Goal: Task Accomplishment & Management: Manage account settings

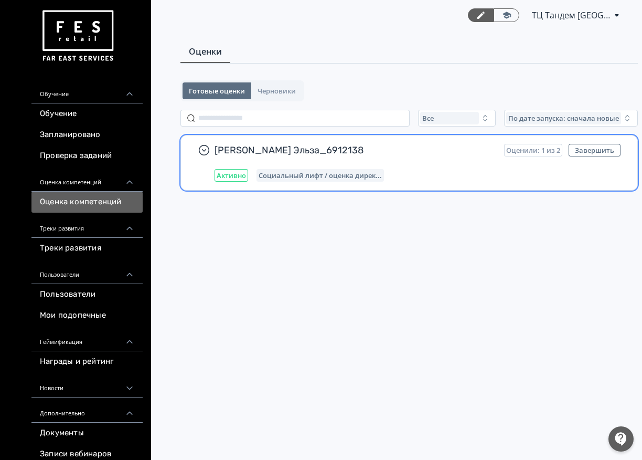
click at [403, 158] on div "Салихова Эльза_6912138 Оценили: 1 из 2 Завершить Активно Социальный лифт / оцен…" at bounding box center [418, 163] width 406 height 38
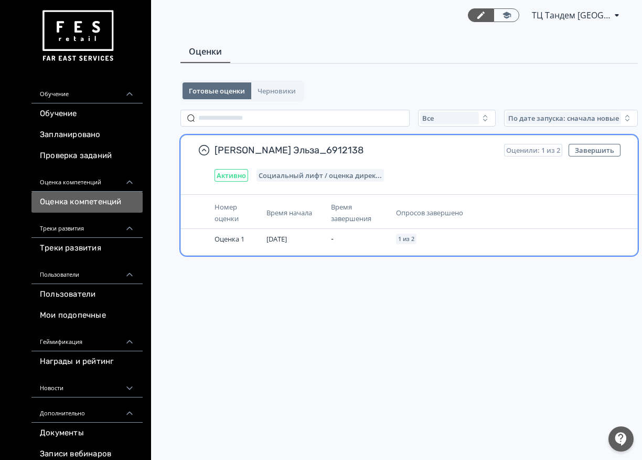
click at [299, 209] on span "Время начала" at bounding box center [290, 212] width 46 height 9
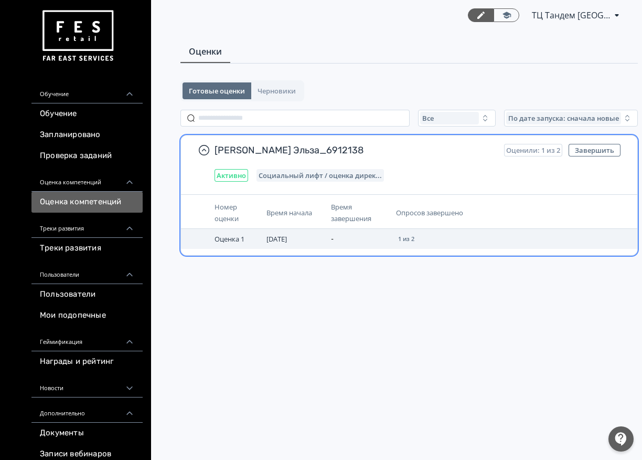
click at [316, 232] on td "[DATE]" at bounding box center [294, 239] width 65 height 20
click at [297, 239] on td "[DATE]" at bounding box center [294, 239] width 65 height 20
click at [408, 238] on span "1 из 2" at bounding box center [406, 239] width 16 height 6
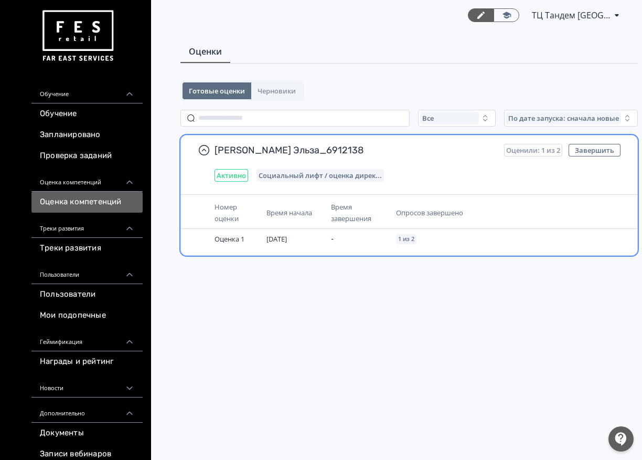
drag, startPoint x: 489, startPoint y: 228, endPoint x: 496, endPoint y: 232, distance: 8.5
click at [489, 229] on table "Номер оценки Время начала Время завершения Опросов завершено Оценка 1 [DATE] - …" at bounding box center [409, 223] width 457 height 52
click at [495, 205] on th "Опросов завершено" at bounding box center [467, 213] width 151 height 32
click at [537, 151] on span "Оценили: 1 из 2" at bounding box center [533, 150] width 54 height 8
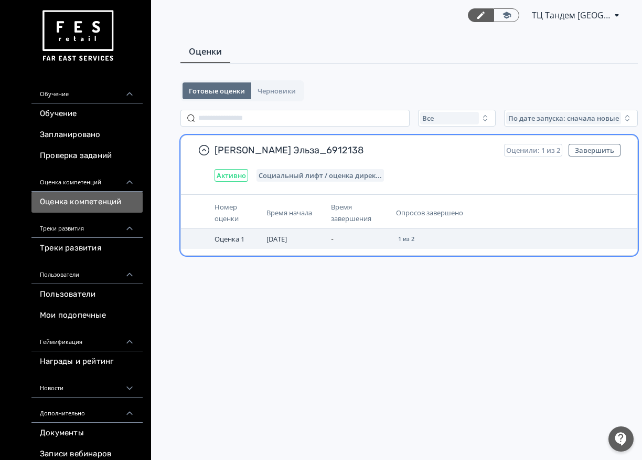
click at [222, 240] on span "Оценка 1" at bounding box center [230, 238] width 30 height 9
click at [222, 239] on span "Оценка 1" at bounding box center [230, 238] width 30 height 9
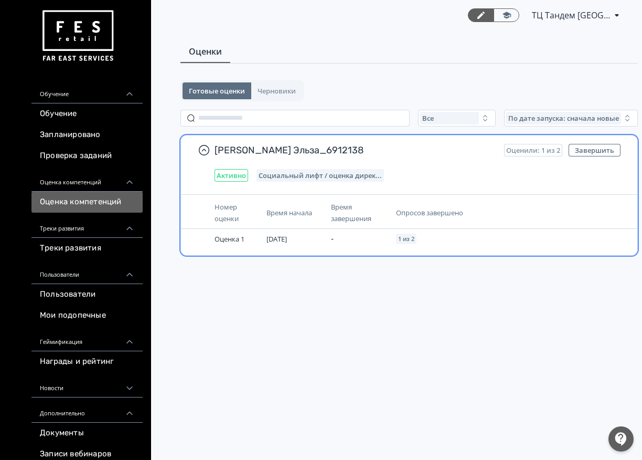
click at [535, 216] on div "Опросов завершено" at bounding box center [467, 213] width 142 height 12
click at [524, 176] on div "Активно Социальный лифт / оценка дирек..." at bounding box center [418, 175] width 406 height 13
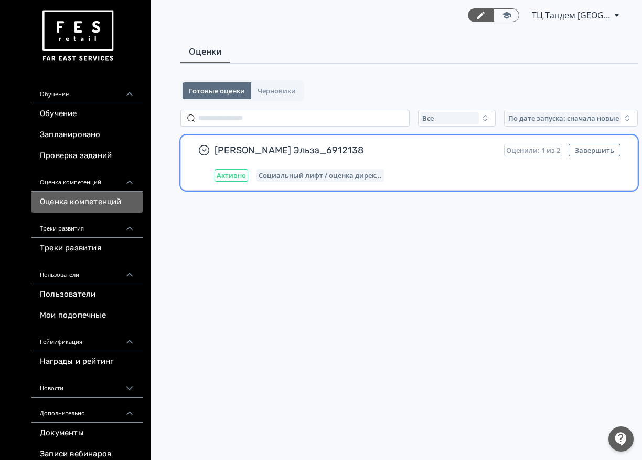
click at [529, 164] on div "Салихова Эльза_6912138 Оценили: 1 из 2 Завершить Активно Социальный лифт / оцен…" at bounding box center [418, 163] width 406 height 38
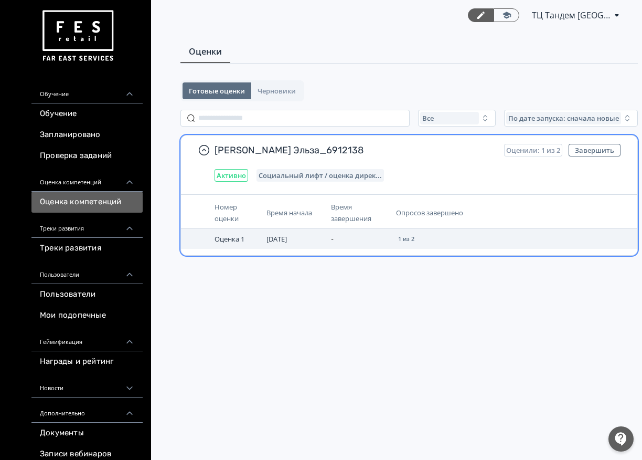
click at [281, 238] on span "[DATE]" at bounding box center [277, 238] width 20 height 9
click at [330, 237] on td "-" at bounding box center [359, 239] width 65 height 20
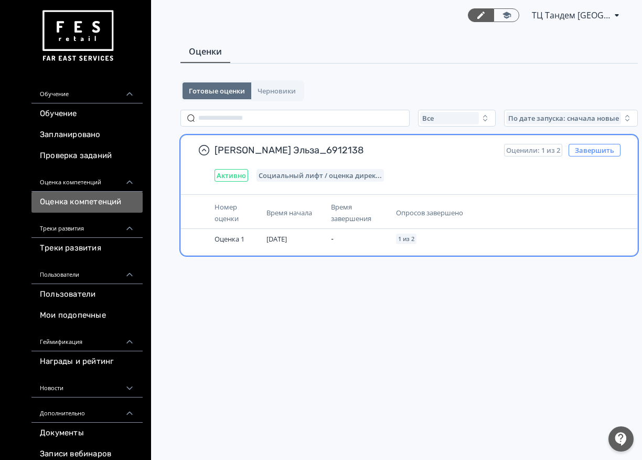
click at [598, 152] on button "Завершить" at bounding box center [595, 150] width 52 height 13
click at [596, 145] on button "Завершить" at bounding box center [595, 150] width 52 height 13
click at [587, 151] on button "Завершить" at bounding box center [595, 150] width 52 height 13
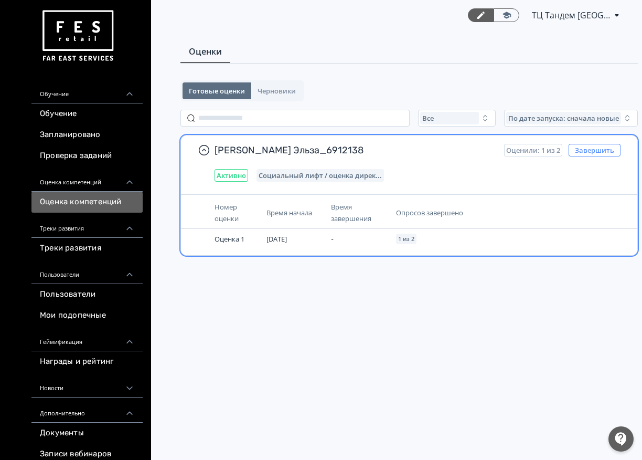
click at [587, 151] on button "Завершить" at bounding box center [595, 150] width 52 height 13
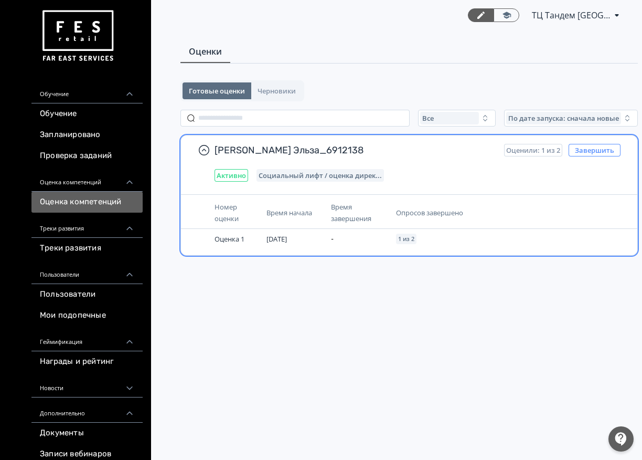
click at [587, 151] on button "Завершить" at bounding box center [595, 150] width 52 height 13
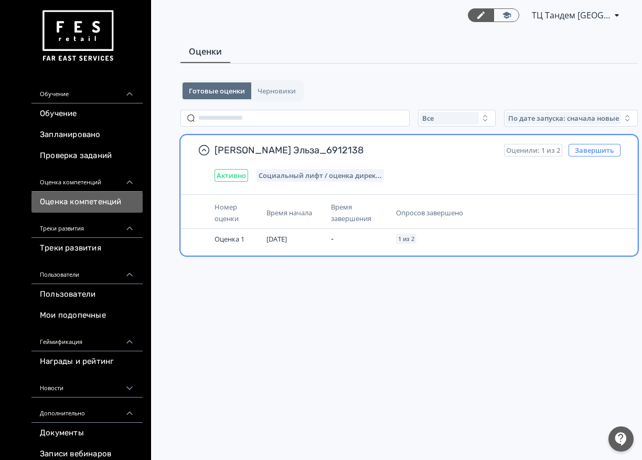
click at [587, 151] on button "Завершить" at bounding box center [595, 150] width 52 height 13
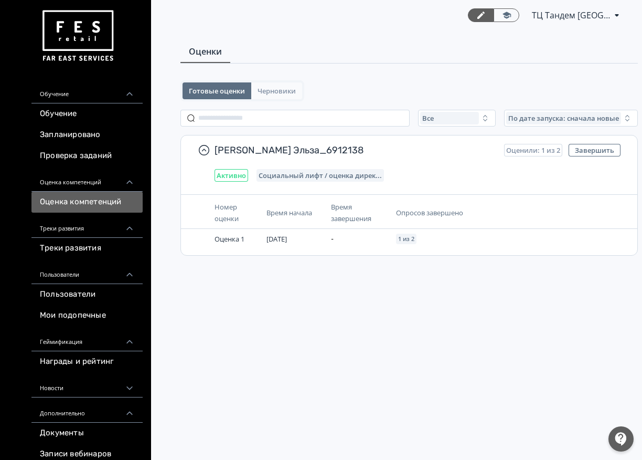
click at [282, 90] on span "Черновики" at bounding box center [277, 91] width 38 height 8
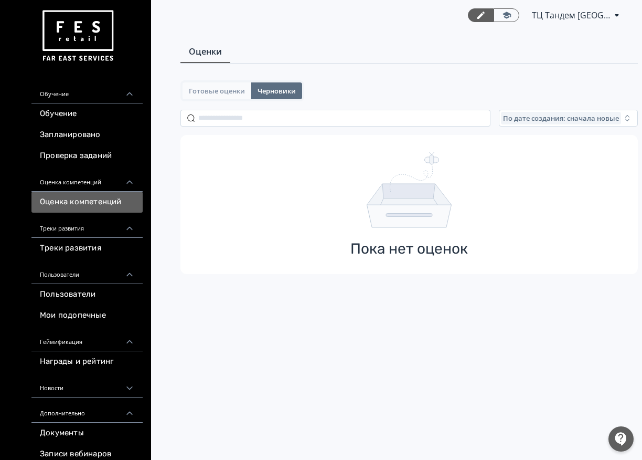
click at [225, 90] on span "Готовые оценки" at bounding box center [217, 91] width 56 height 8
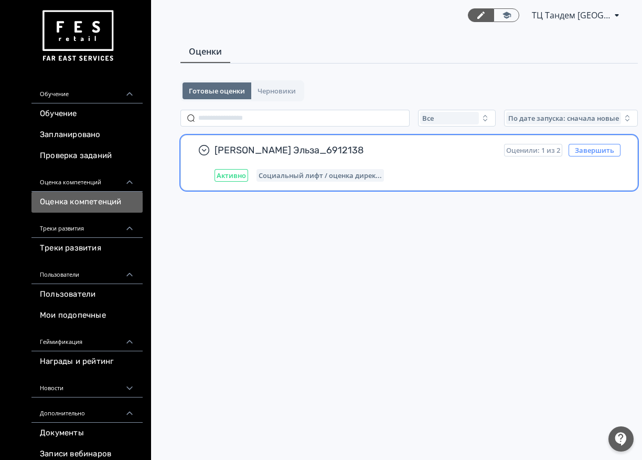
click at [597, 150] on button "Завершить" at bounding box center [595, 150] width 52 height 13
click at [285, 175] on span "Социальный лифт / оценка дирек..." at bounding box center [320, 175] width 123 height 8
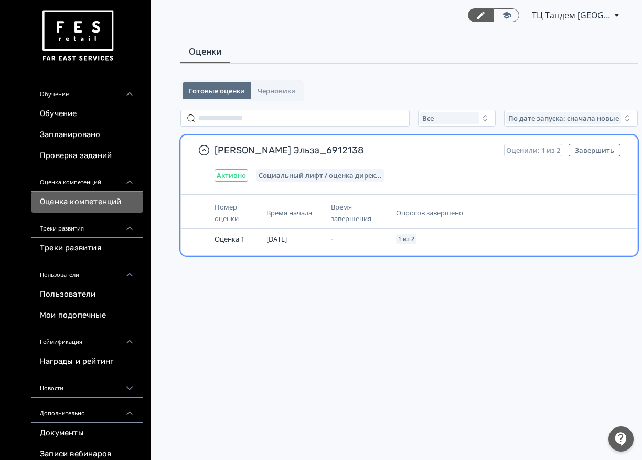
click at [296, 211] on span "Время начала" at bounding box center [290, 212] width 46 height 9
click at [420, 211] on span "Опросов завершено" at bounding box center [429, 212] width 67 height 9
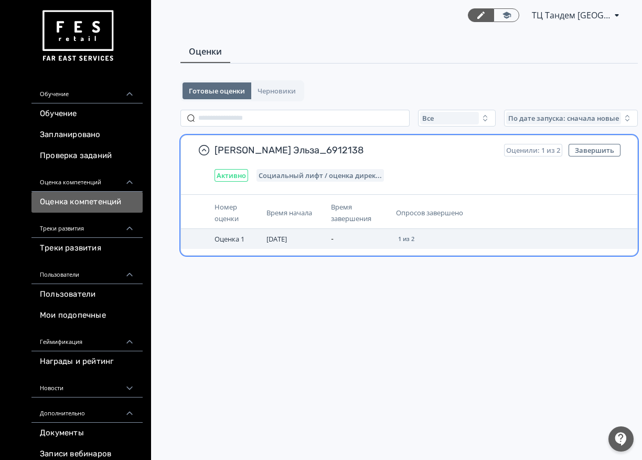
click at [401, 237] on span "1 из 2" at bounding box center [406, 239] width 16 height 6
click at [281, 239] on span "[DATE]" at bounding box center [277, 238] width 20 height 9
click at [230, 239] on span "Оценка 1" at bounding box center [230, 238] width 30 height 9
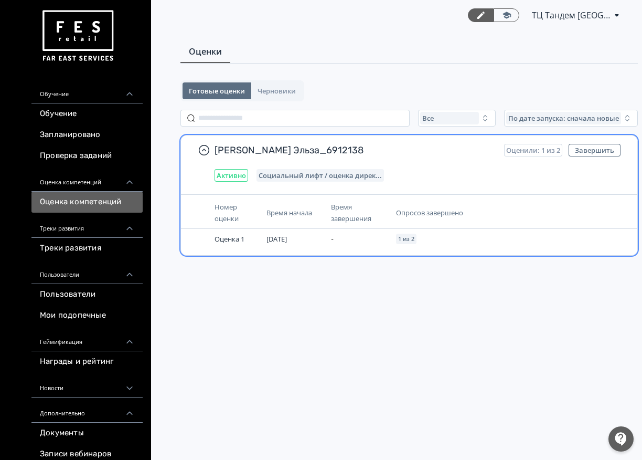
click at [243, 203] on div "Номер оценки" at bounding box center [237, 212] width 44 height 23
click at [228, 204] on span "Номер оценки" at bounding box center [227, 212] width 24 height 21
click at [227, 219] on span "Номер оценки" at bounding box center [227, 212] width 24 height 21
click at [228, 171] on div "Активно" at bounding box center [232, 175] width 34 height 13
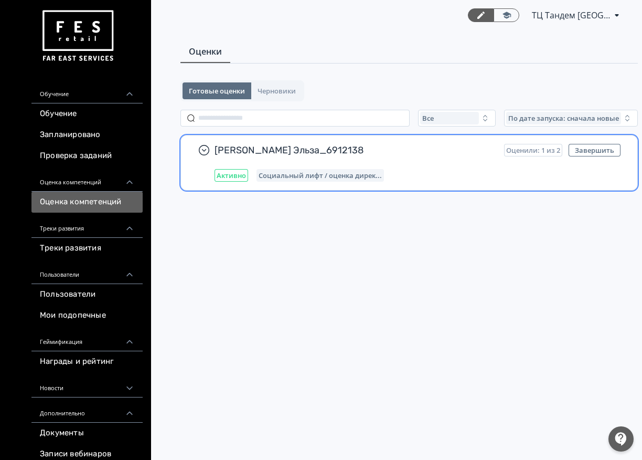
click at [284, 176] on span "Социальный лифт / оценка дирек..." at bounding box center [320, 175] width 123 height 8
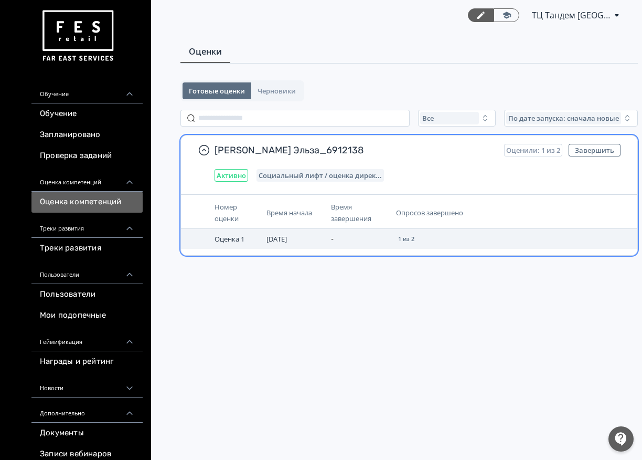
click at [231, 237] on span "Оценка 1" at bounding box center [230, 238] width 30 height 9
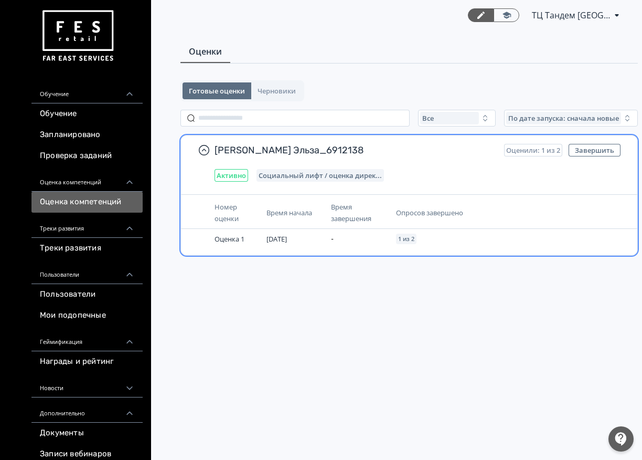
click at [228, 210] on span "Номер оценки" at bounding box center [227, 212] width 24 height 21
click at [299, 209] on span "Время начала" at bounding box center [290, 212] width 46 height 9
click at [341, 205] on span "Время завершения" at bounding box center [351, 212] width 40 height 21
click at [417, 209] on span "Опросов завершено" at bounding box center [429, 212] width 67 height 9
click at [484, 204] on th "Опросов завершено" at bounding box center [467, 213] width 151 height 32
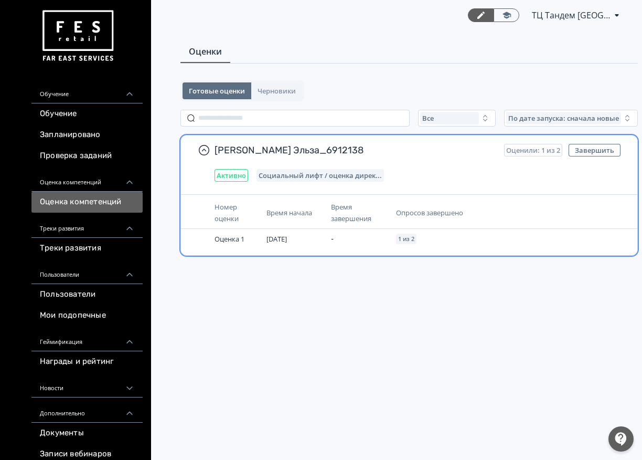
click at [434, 161] on div "Салихова Эльза_6912138 Оценили: 1 из 2 Завершить Активно Социальный лифт / оцен…" at bounding box center [418, 163] width 406 height 38
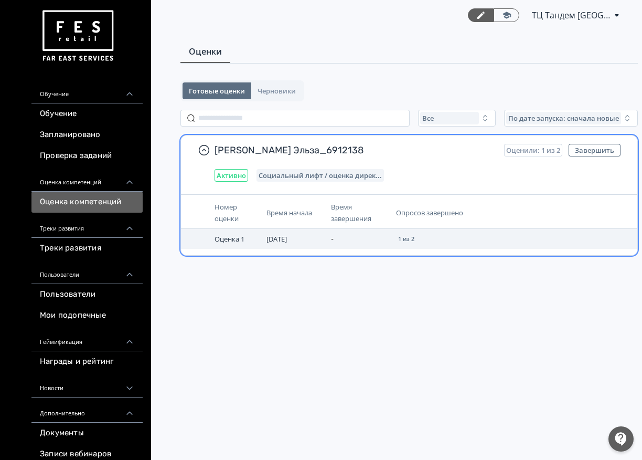
click at [274, 240] on span "[DATE]" at bounding box center [277, 238] width 20 height 9
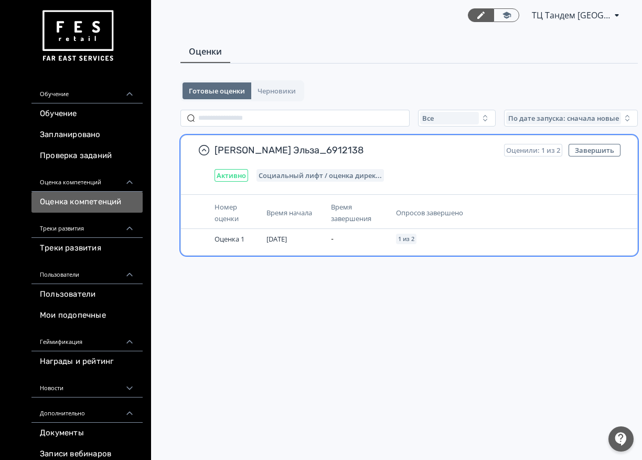
click at [494, 172] on div "Активно Социальный лифт / оценка дирек..." at bounding box center [418, 175] width 406 height 13
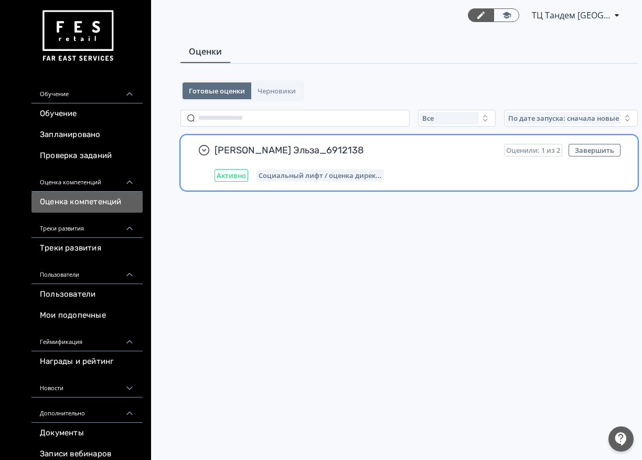
click at [376, 167] on div "Салихова Эльза_6912138 Оценили: 1 из 2 Завершить Активно Социальный лифт / оцен…" at bounding box center [418, 163] width 406 height 38
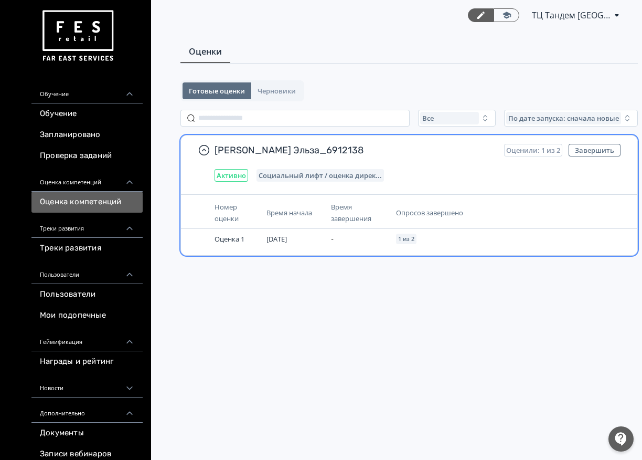
click at [239, 174] on span "Активно" at bounding box center [231, 175] width 29 height 8
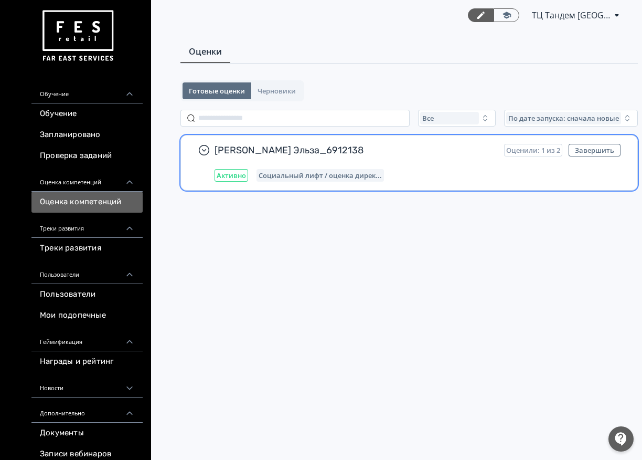
click at [288, 177] on span "Социальный лифт / оценка дирек..." at bounding box center [320, 175] width 123 height 8
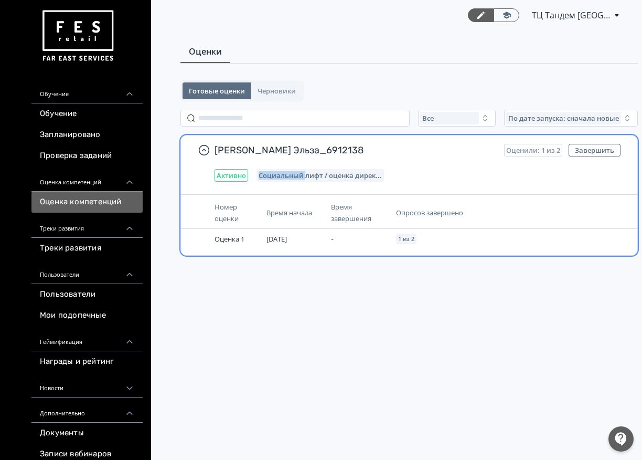
click at [288, 177] on span "Социальный лифт / оценка дирек..." at bounding box center [320, 175] width 123 height 8
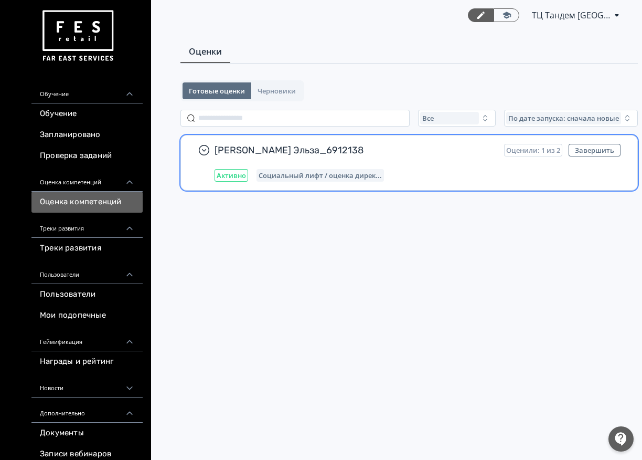
click at [420, 169] on div "Активно Социальный лифт / оценка дирек..." at bounding box center [418, 175] width 406 height 13
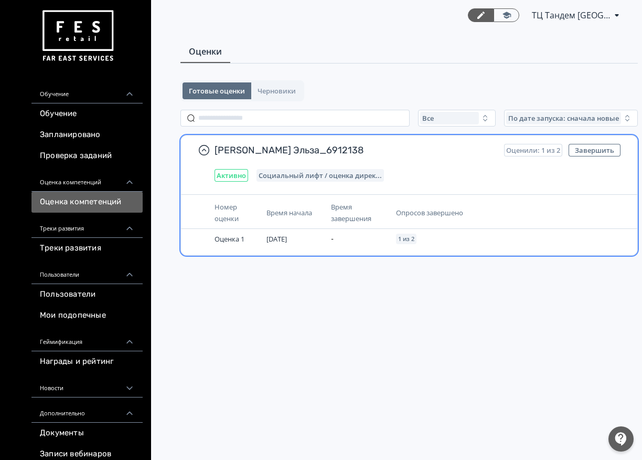
click at [415, 213] on span "Опросов завершено" at bounding box center [429, 212] width 67 height 9
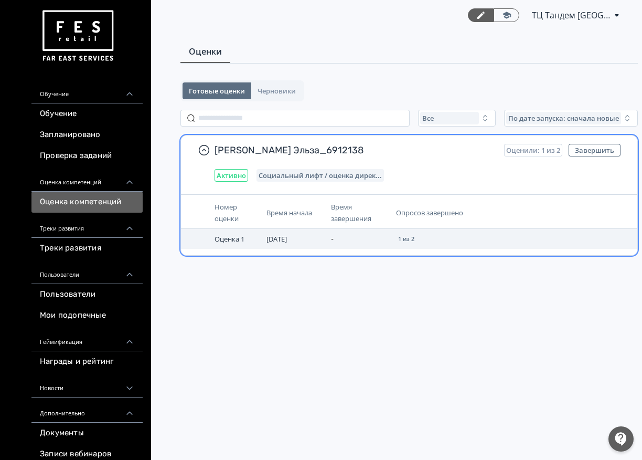
click at [401, 239] on span "1 из 2" at bounding box center [406, 239] width 16 height 6
click at [284, 242] on span "[DATE]" at bounding box center [277, 238] width 20 height 9
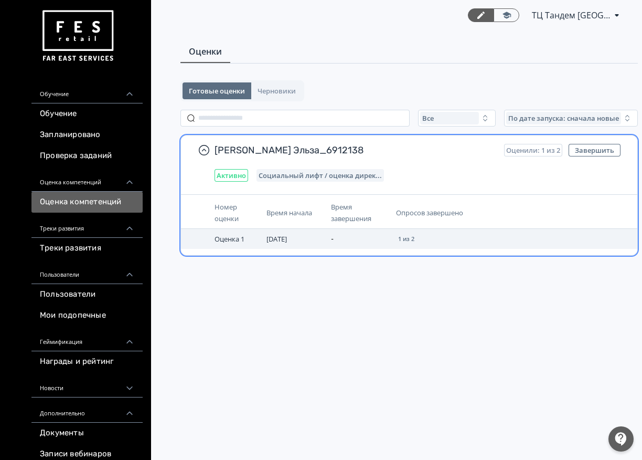
click at [230, 242] on span "Оценка 1" at bounding box center [230, 238] width 30 height 9
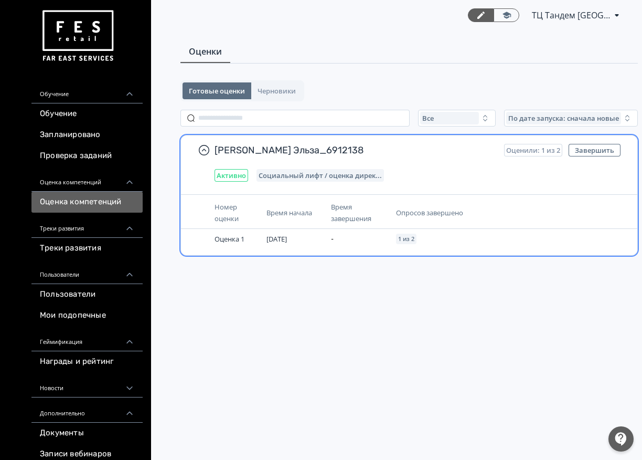
click at [398, 170] on div "Активно Социальный лифт / оценка дирек..." at bounding box center [418, 175] width 406 height 13
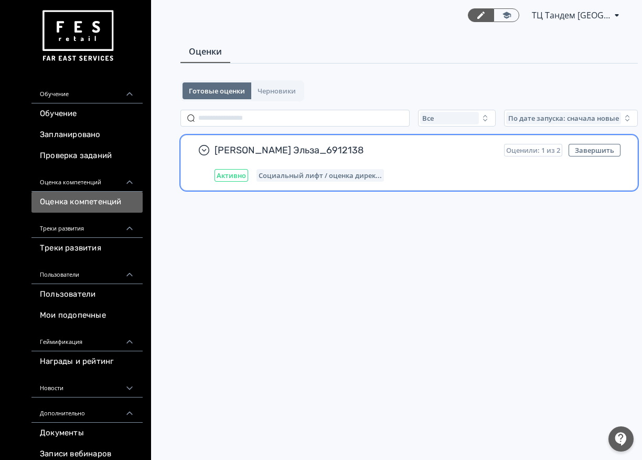
click at [398, 168] on div "Салихова Эльза_6912138 Оценили: 1 из 2 Завершить Активно Социальный лифт / оцен…" at bounding box center [418, 163] width 406 height 38
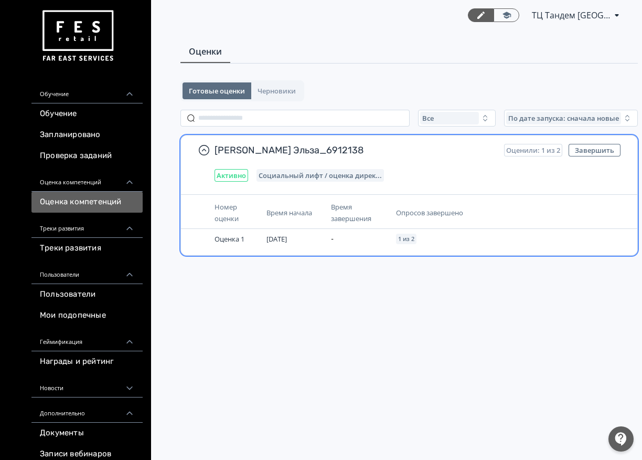
click at [417, 194] on div "Номер оценки Время начала Время завершения Опросов завершено Оценка 1 [DATE] - …" at bounding box center [409, 224] width 457 height 61
click at [208, 152] on icon "button" at bounding box center [204, 150] width 13 height 13
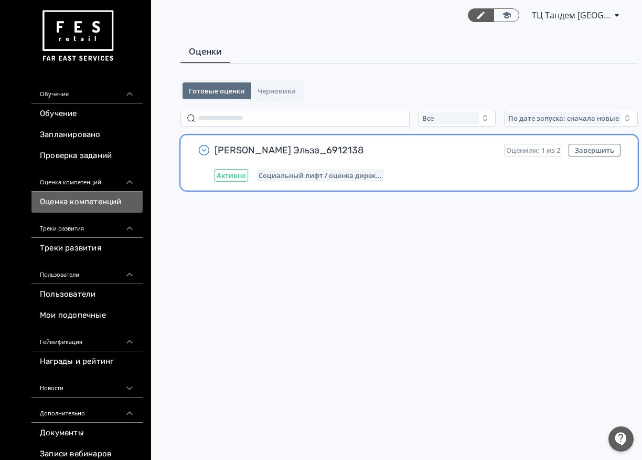
click at [207, 150] on icon "button" at bounding box center [204, 150] width 13 height 13
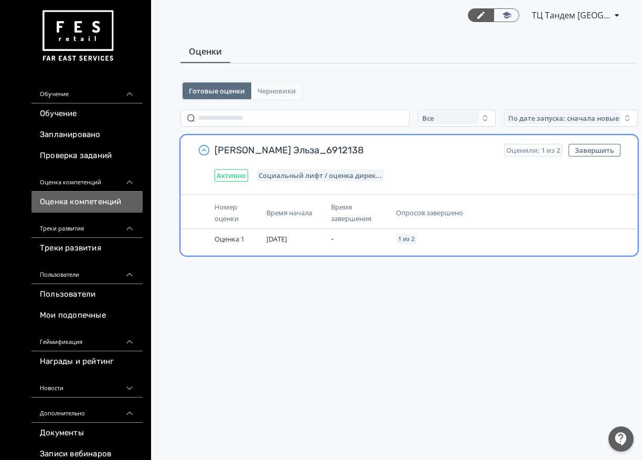
click at [271, 92] on span "Черновики" at bounding box center [277, 91] width 38 height 8
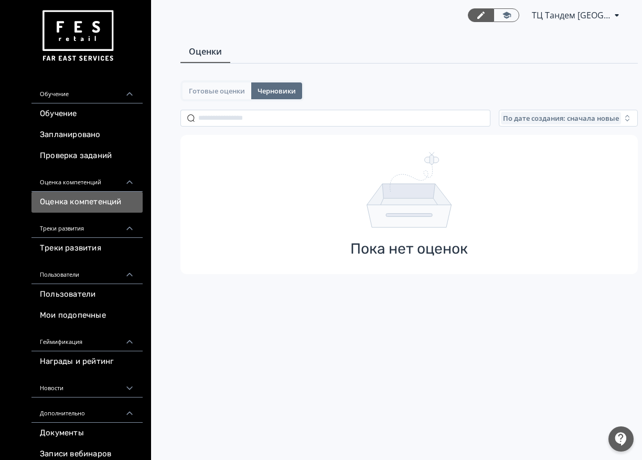
click at [237, 90] on span "Готовые оценки" at bounding box center [217, 91] width 56 height 8
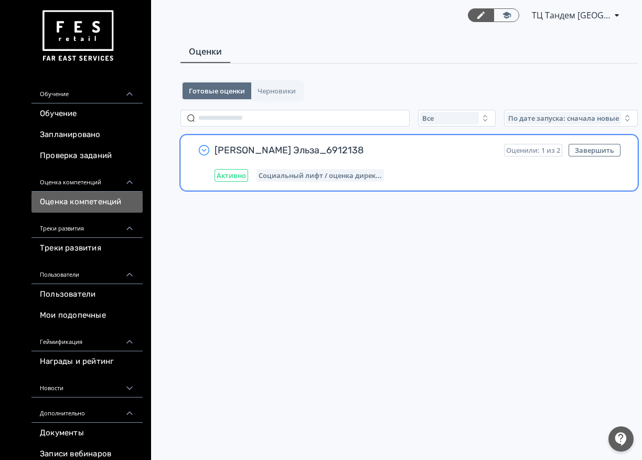
click at [202, 150] on icon "button" at bounding box center [204, 150] width 13 height 13
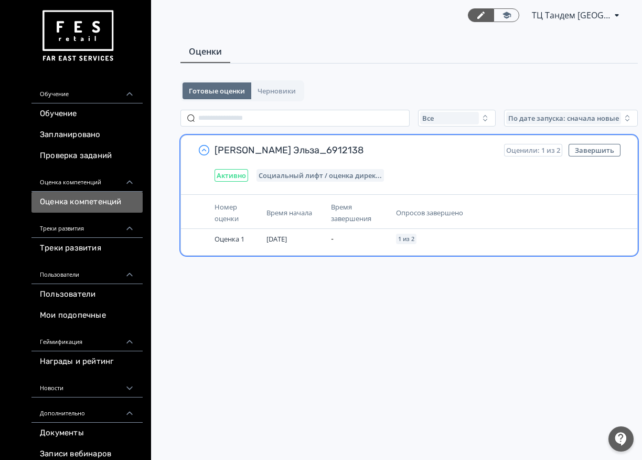
click at [202, 149] on icon "button" at bounding box center [204, 150] width 13 height 13
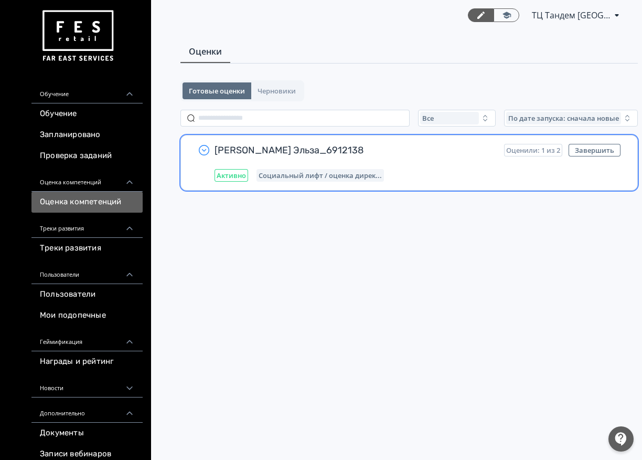
click at [259, 148] on span "[PERSON_NAME] Эльза_6912138" at bounding box center [355, 150] width 281 height 13
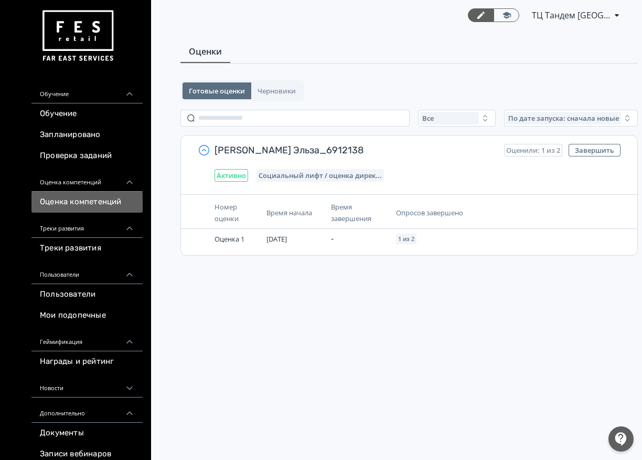
click at [220, 318] on div "ТЦ Тандем Казань RE 6912138 PRO Повысьте эффективность платформы при помощи доп…" at bounding box center [409, 230] width 525 height 460
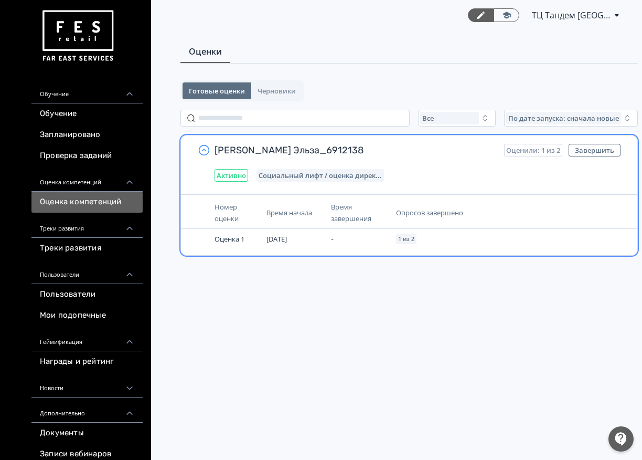
click at [277, 200] on th "Время начала" at bounding box center [294, 213] width 65 height 32
click at [287, 136] on div "Салихова Эльза_6912138 Оценили: 1 из 2 Завершить Активно Социальный лифт / оцен…" at bounding box center [409, 162] width 457 height 55
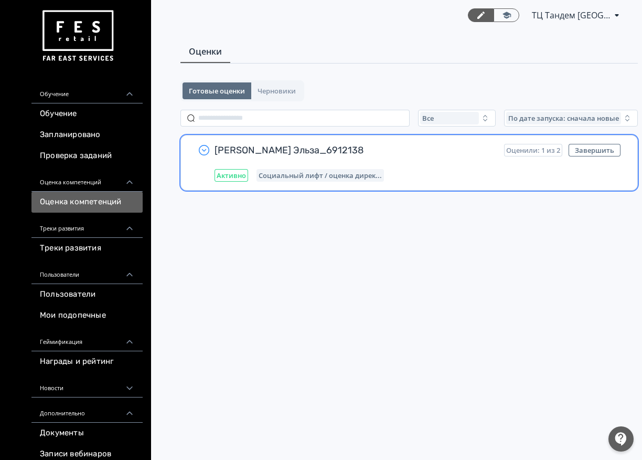
click at [276, 146] on span "[PERSON_NAME] Эльза_6912138" at bounding box center [355, 150] width 281 height 13
click at [228, 176] on span "Активно" at bounding box center [231, 175] width 29 height 8
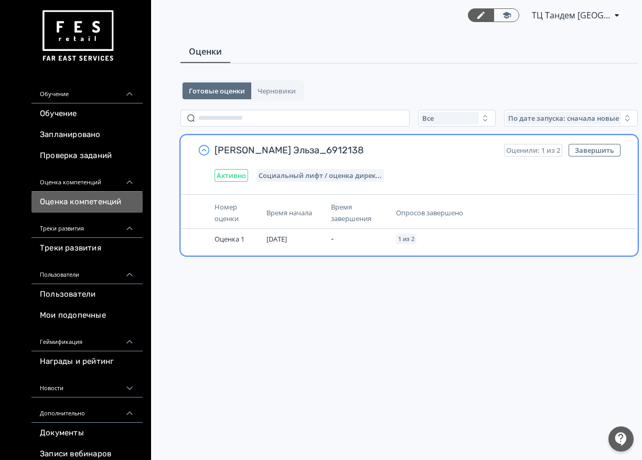
click at [300, 173] on span "Социальный лифт / оценка дирек..." at bounding box center [320, 175] width 123 height 8
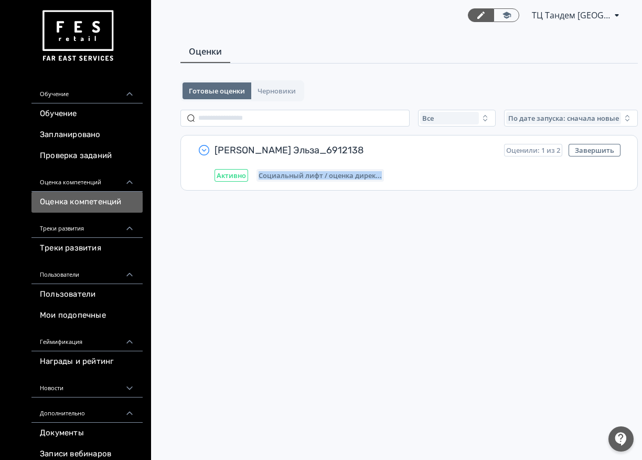
click at [205, 152] on icon "button" at bounding box center [204, 150] width 13 height 13
click at [285, 92] on span "Черновики" at bounding box center [277, 91] width 38 height 8
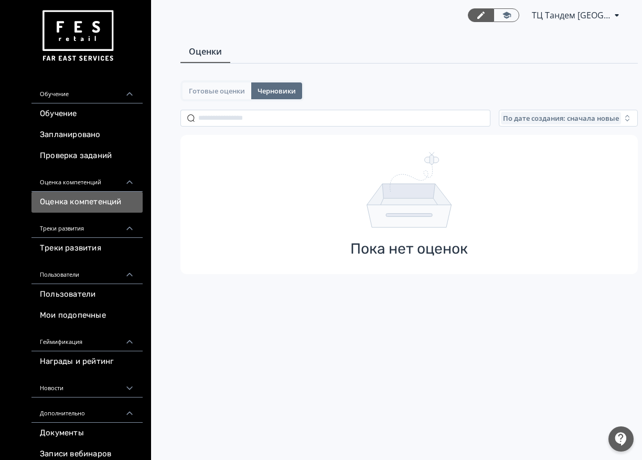
click at [238, 90] on span "Готовые оценки" at bounding box center [217, 91] width 56 height 8
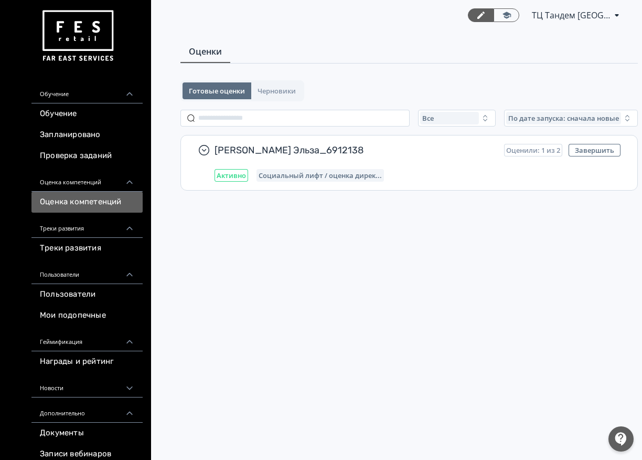
click at [482, 14] on icon at bounding box center [481, 15] width 7 height 7
click at [605, 10] on span "ТЦ Тандем [GEOGRAPHIC_DATA] RE 6912138" at bounding box center [571, 15] width 79 height 13
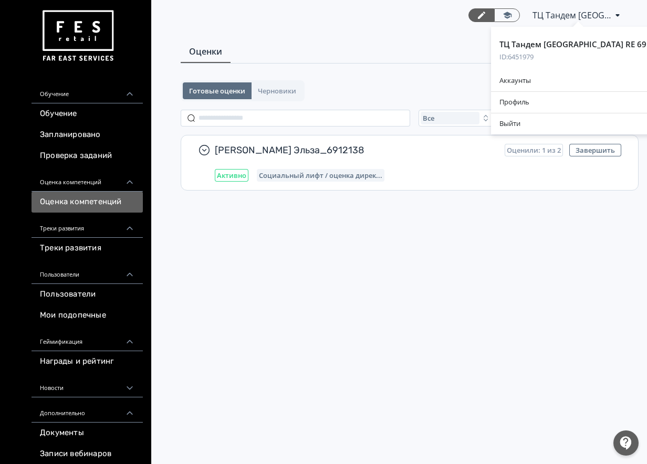
click at [395, 223] on div "ТЦ Тандем Казань RE 6912138 ID: 6451979 Аккаунты Профиль Выйти" at bounding box center [323, 232] width 647 height 464
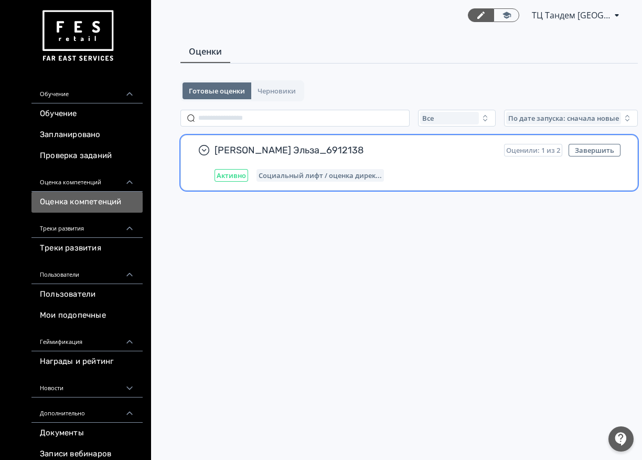
click at [393, 170] on div "Активно Социальный лифт / оценка дирек..." at bounding box center [418, 175] width 406 height 13
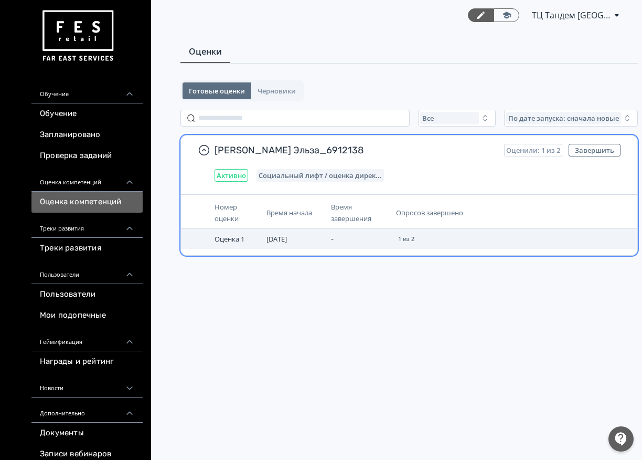
click at [402, 236] on span "1 из 2" at bounding box center [406, 239] width 16 height 6
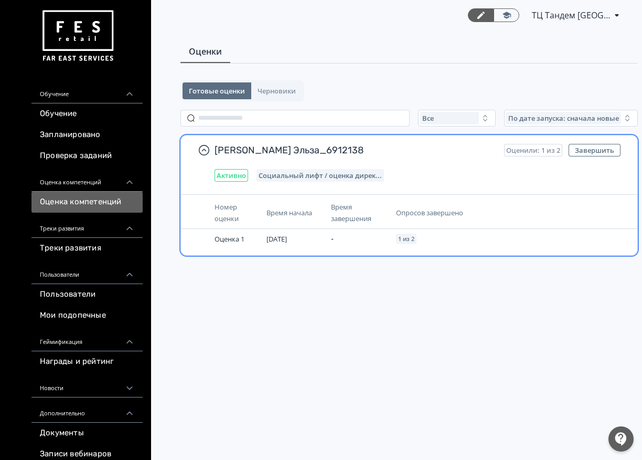
drag, startPoint x: 366, startPoint y: 175, endPoint x: 246, endPoint y: 172, distance: 120.7
click at [366, 175] on span "Социальный лифт / оценка дирек..." at bounding box center [320, 175] width 123 height 8
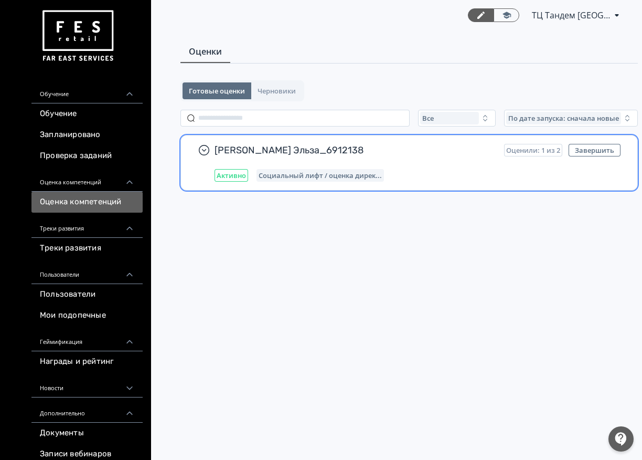
click at [213, 146] on div "Салихова Эльза_6912138 Оценили: 1 из 2 Завершить Активно Социальный лифт / оцен…" at bounding box center [409, 162] width 457 height 55
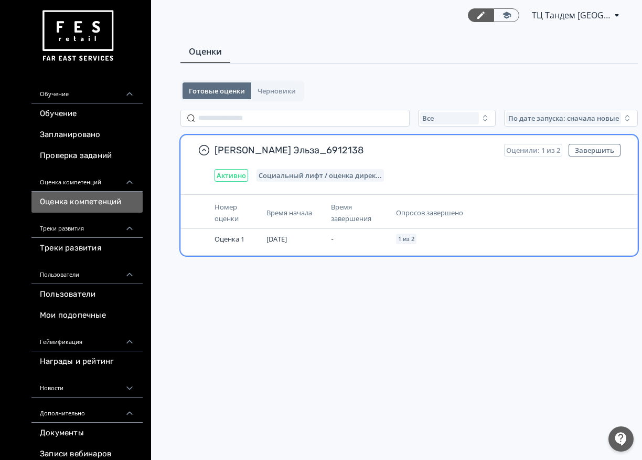
click at [454, 168] on div "Салихова Эльза_6912138 Оценили: 1 из 2 Завершить Активно Социальный лифт / оцен…" at bounding box center [418, 163] width 406 height 38
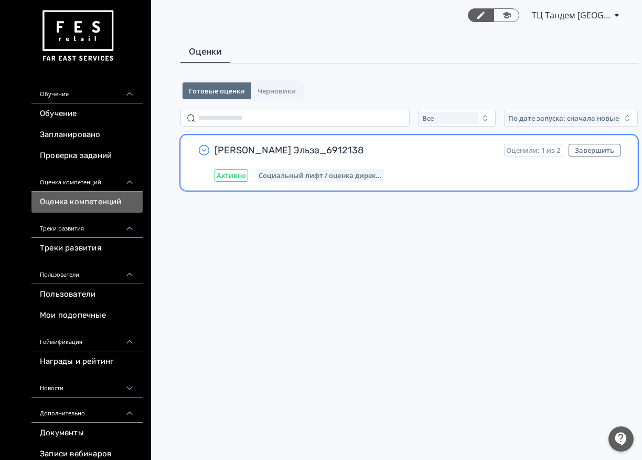
click at [207, 151] on icon "button" at bounding box center [204, 150] width 13 height 13
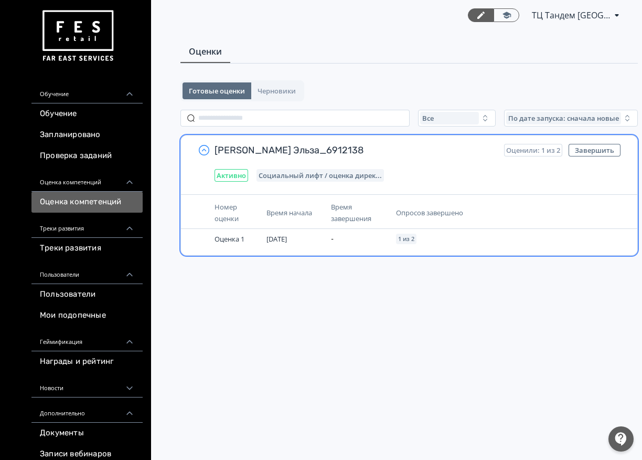
click at [488, 190] on div "Салихова Эльза_6912138 Оценили: 1 из 2 Завершить Активно Социальный лифт / оцен…" at bounding box center [410, 195] width 458 height 121
click at [489, 190] on div "Салихова Эльза_6912138 Оценили: 1 из 2 Завершить Активно Социальный лифт / оцен…" at bounding box center [410, 195] width 458 height 121
click at [359, 190] on div "Салихова Эльза_6912138 Оценили: 1 из 2 Завершить Активно Социальный лифт / оцен…" at bounding box center [410, 195] width 458 height 121
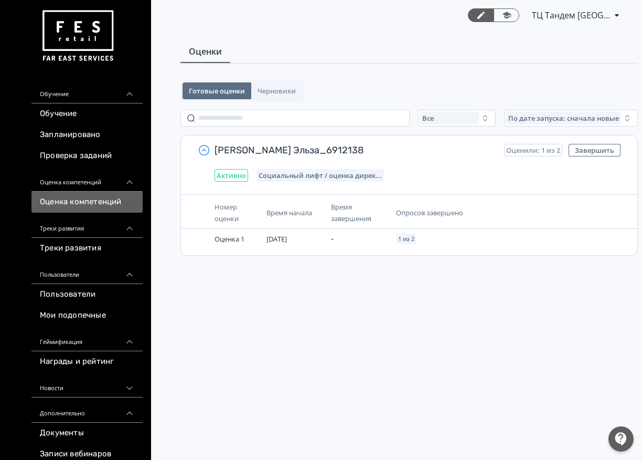
click at [213, 152] on div "Салихова Эльза_6912138 Оценили: 1 из 2 Завершить Активно Социальный лифт / оцен…" at bounding box center [409, 162] width 457 height 55
click at [204, 149] on icon "button" at bounding box center [204, 150] width 13 height 13
